Goal: Check status: Check status

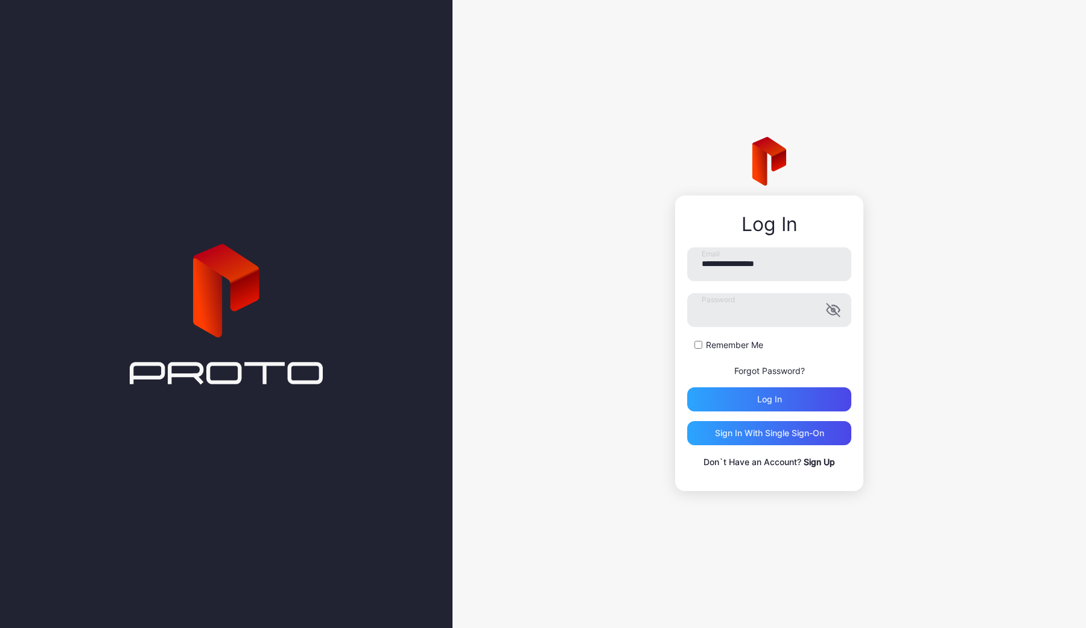
click at [765, 401] on div "Log in" at bounding box center [769, 400] width 25 height 10
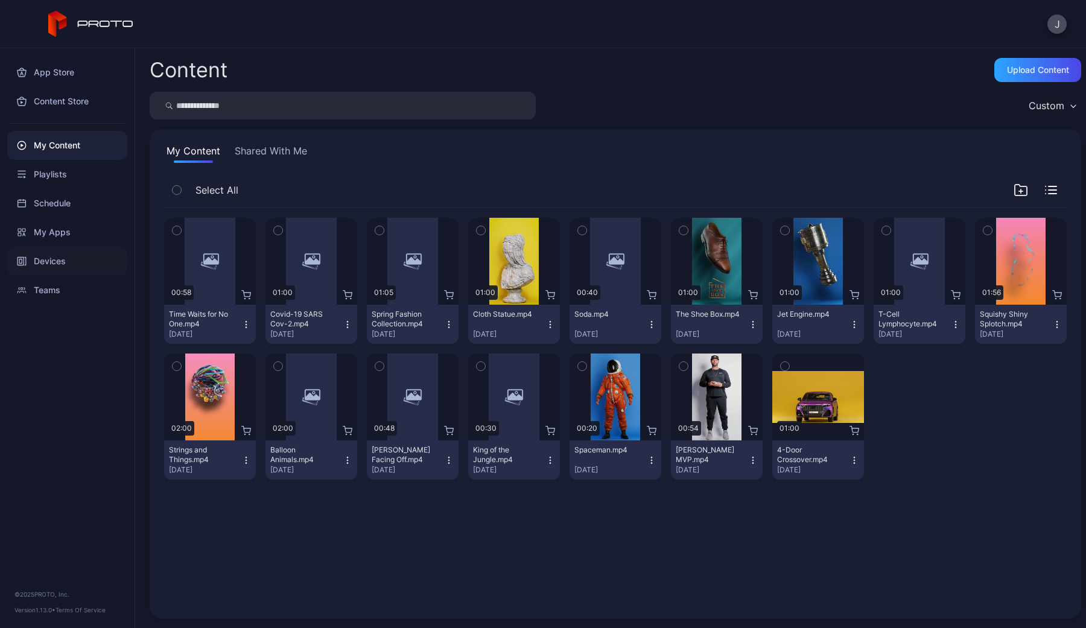
click at [38, 262] on div "Devices" at bounding box center [67, 261] width 120 height 29
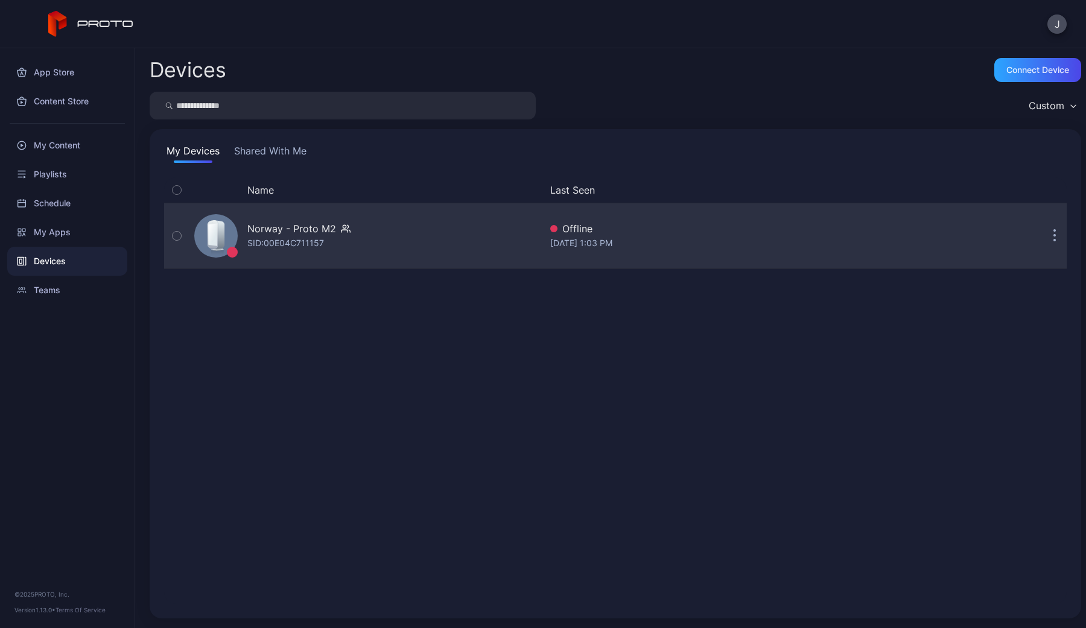
click at [403, 243] on div "Norway - Proto M2 SID: 00E04C711157" at bounding box center [364, 236] width 351 height 60
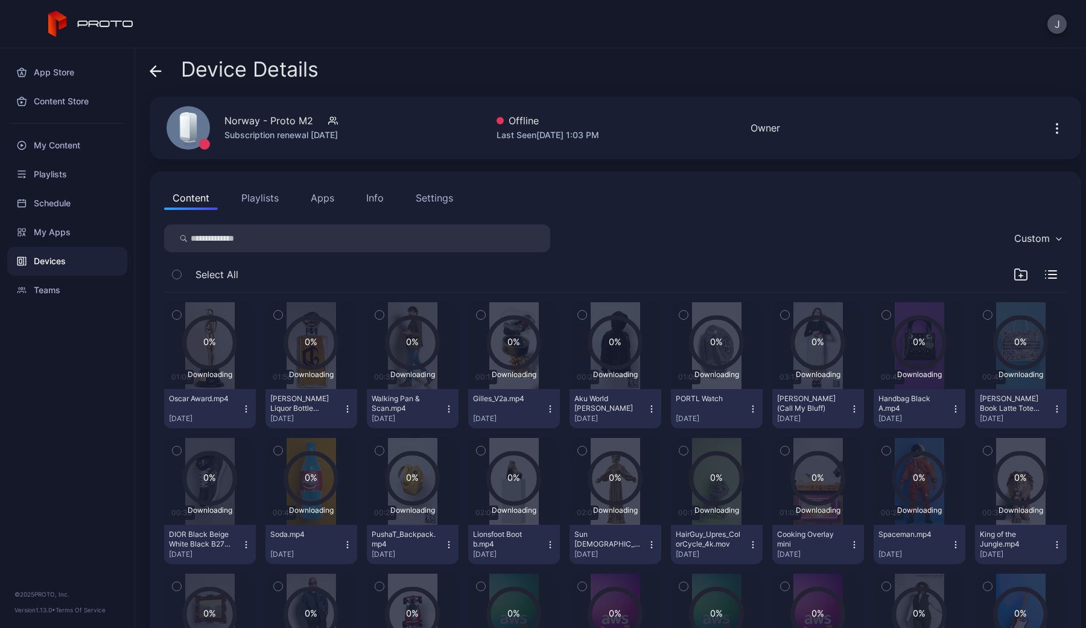
click at [308, 202] on button "Apps" at bounding box center [322, 198] width 40 height 24
